Goal: Navigation & Orientation: Understand site structure

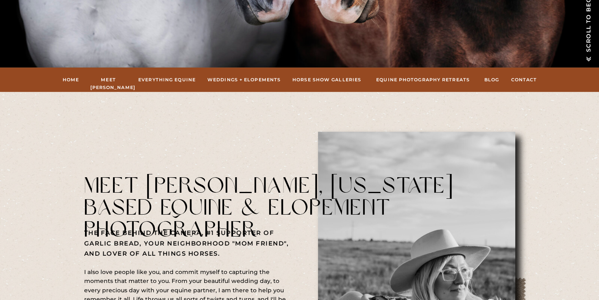
scroll to position [260, 0]
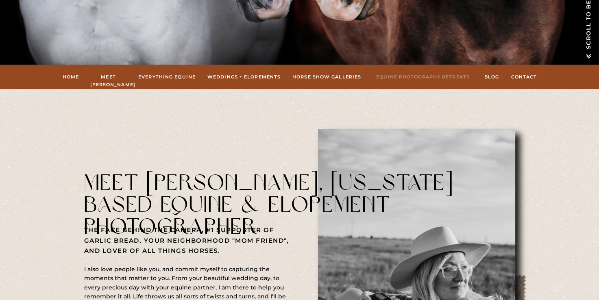
click at [446, 76] on nav "Equine Photography Retreats" at bounding box center [423, 76] width 100 height 7
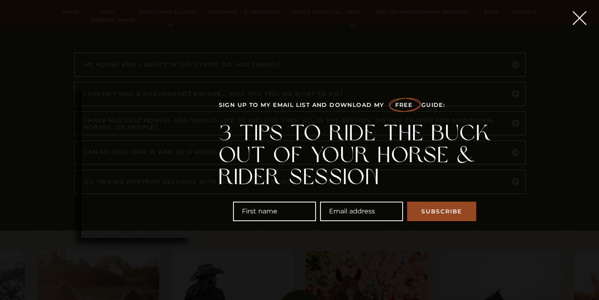
scroll to position [3605, 0]
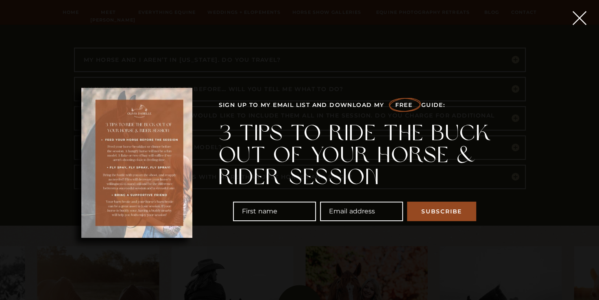
click at [577, 19] on polygon at bounding box center [579, 18] width 14 height 14
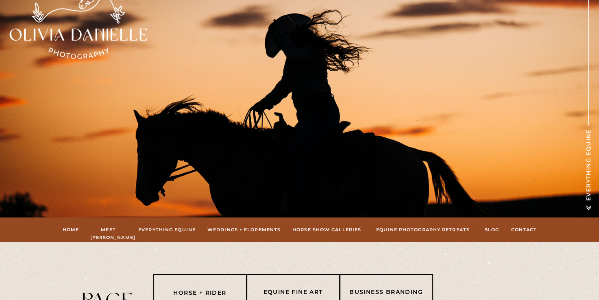
scroll to position [0, 0]
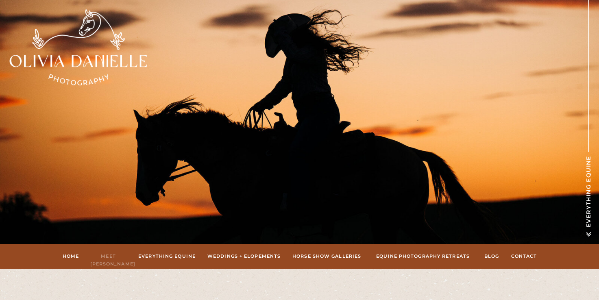
click at [115, 253] on nav "Meet [PERSON_NAME]" at bounding box center [108, 255] width 37 height 7
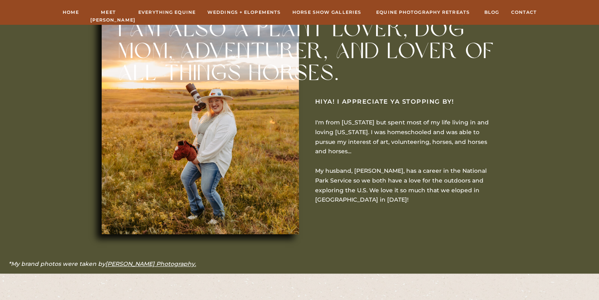
scroll to position [338, 0]
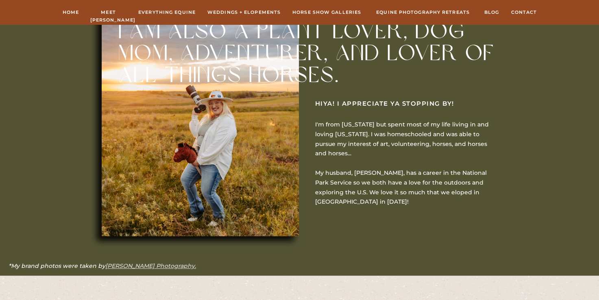
click at [178, 263] on link "Renee Schaffer Photography." at bounding box center [150, 265] width 91 height 7
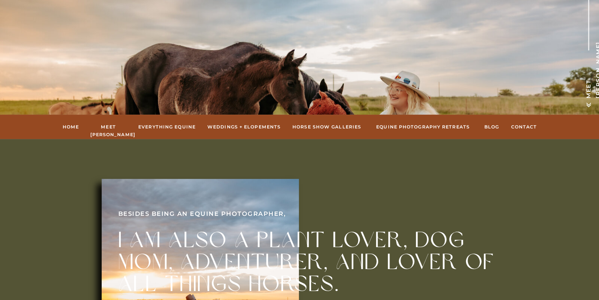
scroll to position [115, 0]
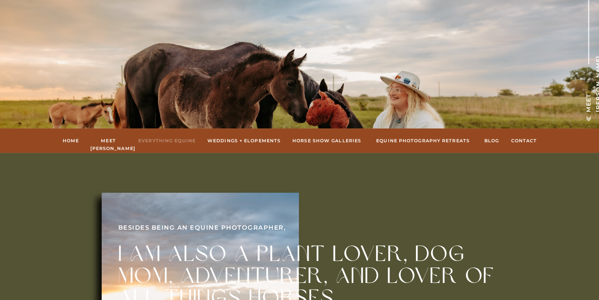
click at [176, 140] on nav "Everything Equine" at bounding box center [166, 140] width 59 height 7
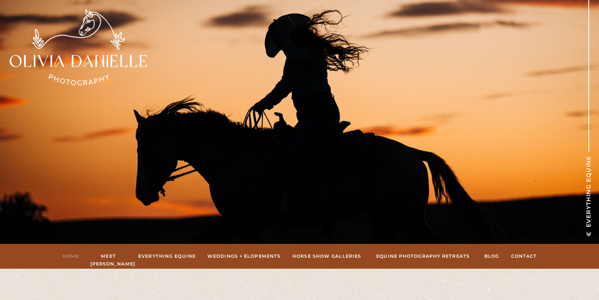
click at [74, 255] on nav "Home" at bounding box center [70, 255] width 17 height 7
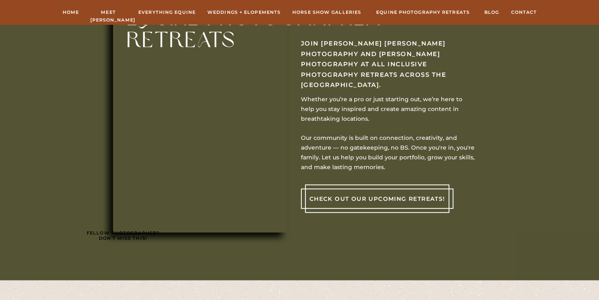
scroll to position [2010, 0]
